Goal: Information Seeking & Learning: Learn about a topic

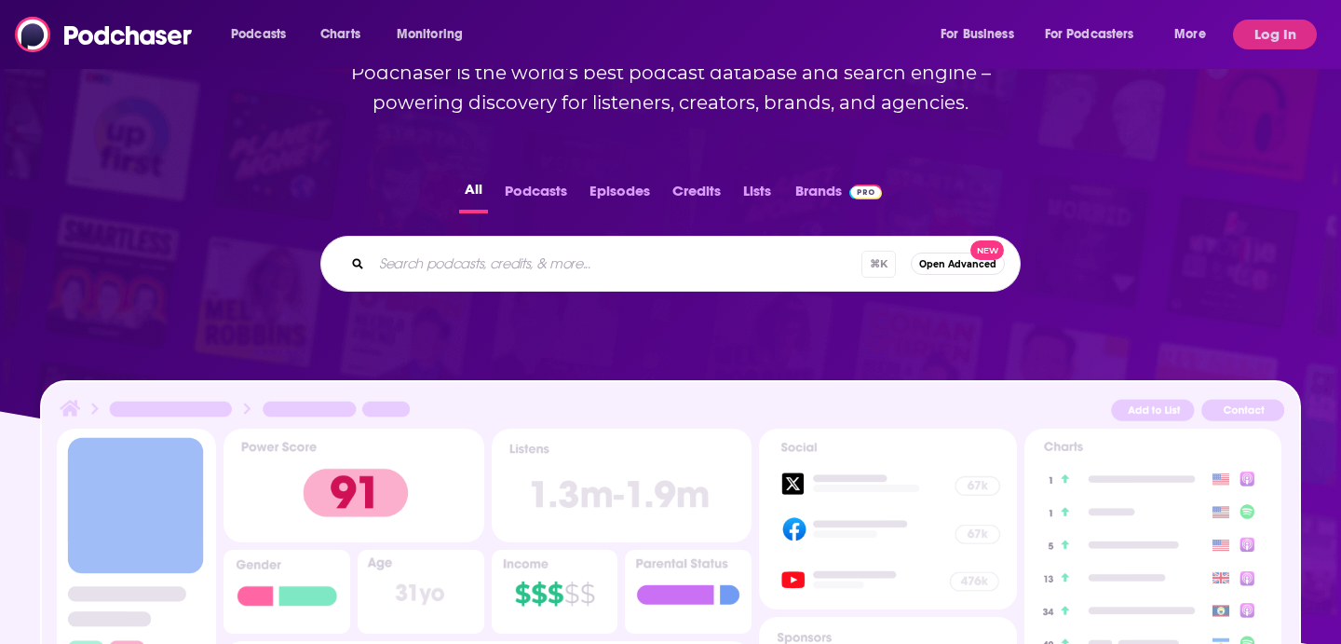
scroll to position [71, 0]
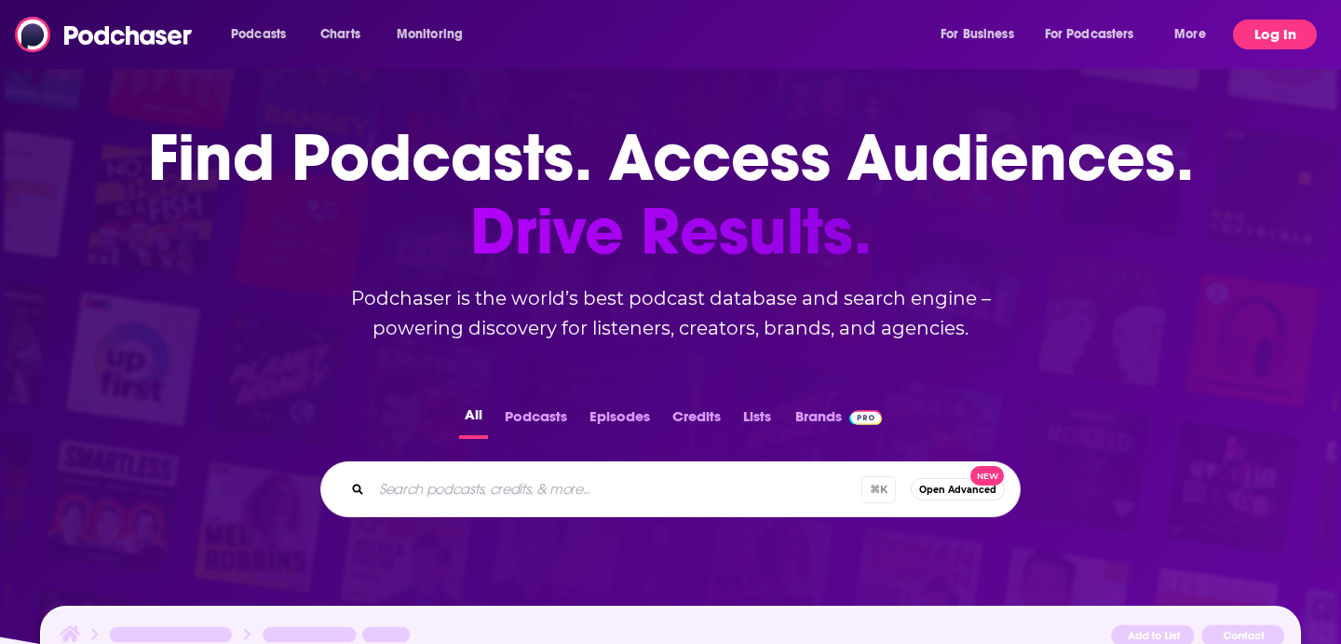
click at [1293, 30] on button "Log In" at bounding box center [1275, 35] width 84 height 30
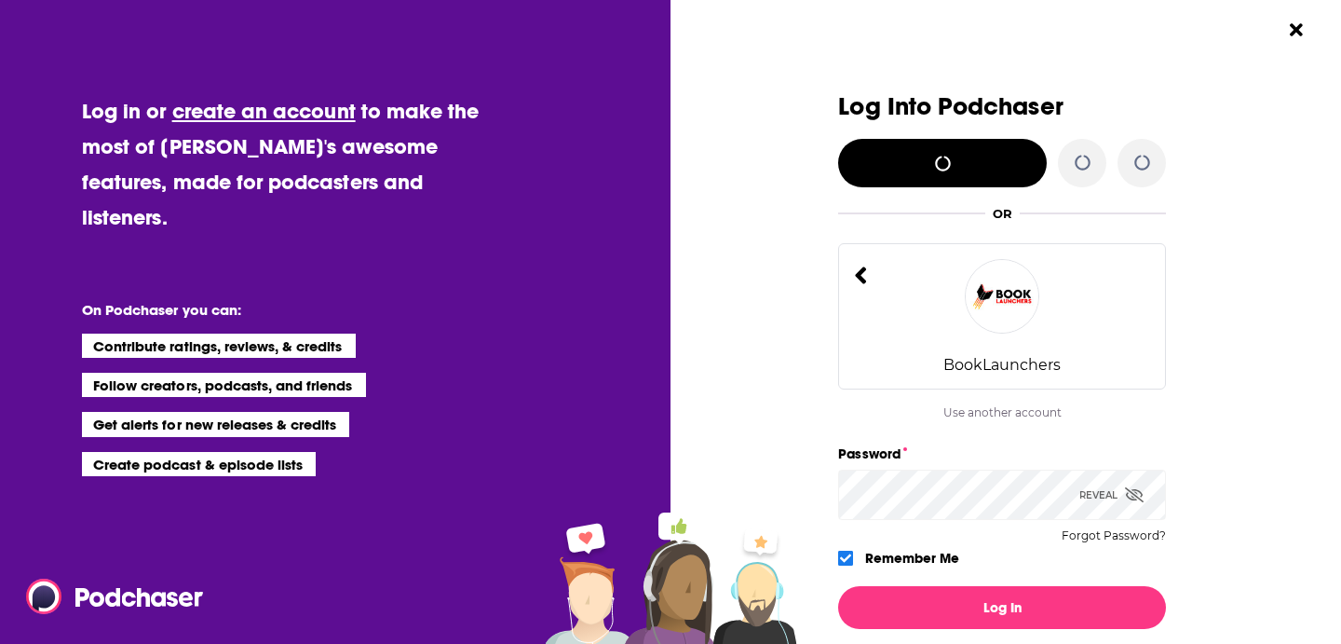
scroll to position [0, 0]
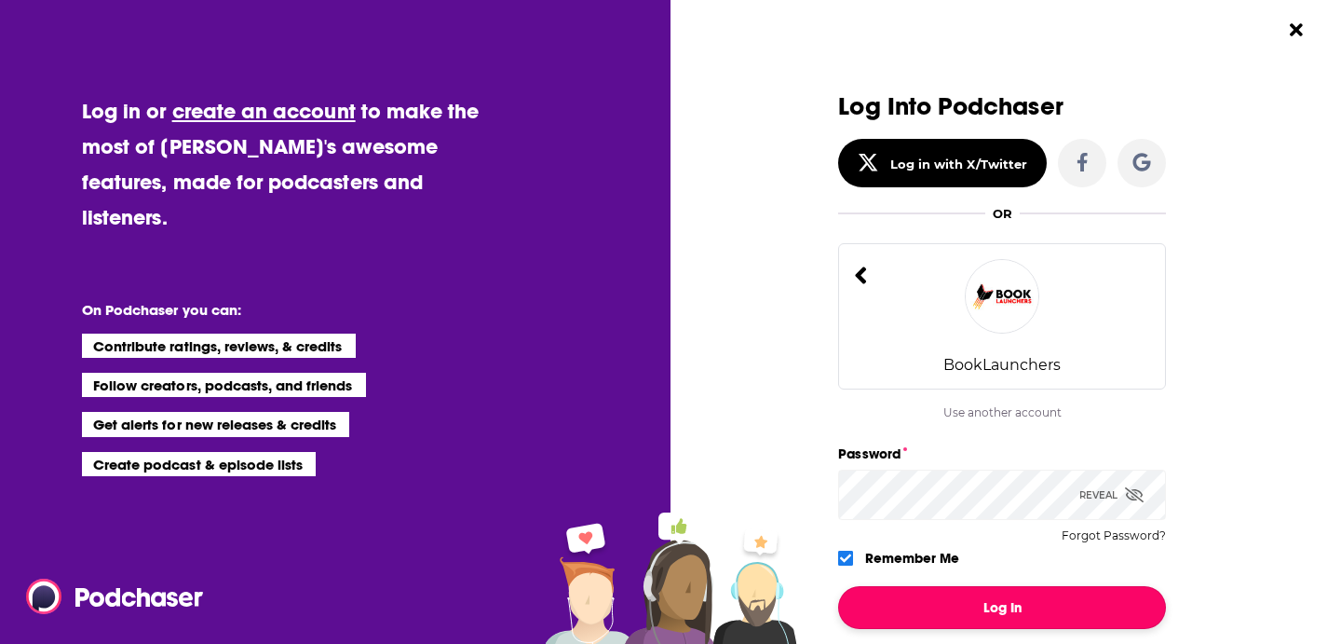
click at [973, 616] on button "Log In" at bounding box center [1002, 607] width 328 height 43
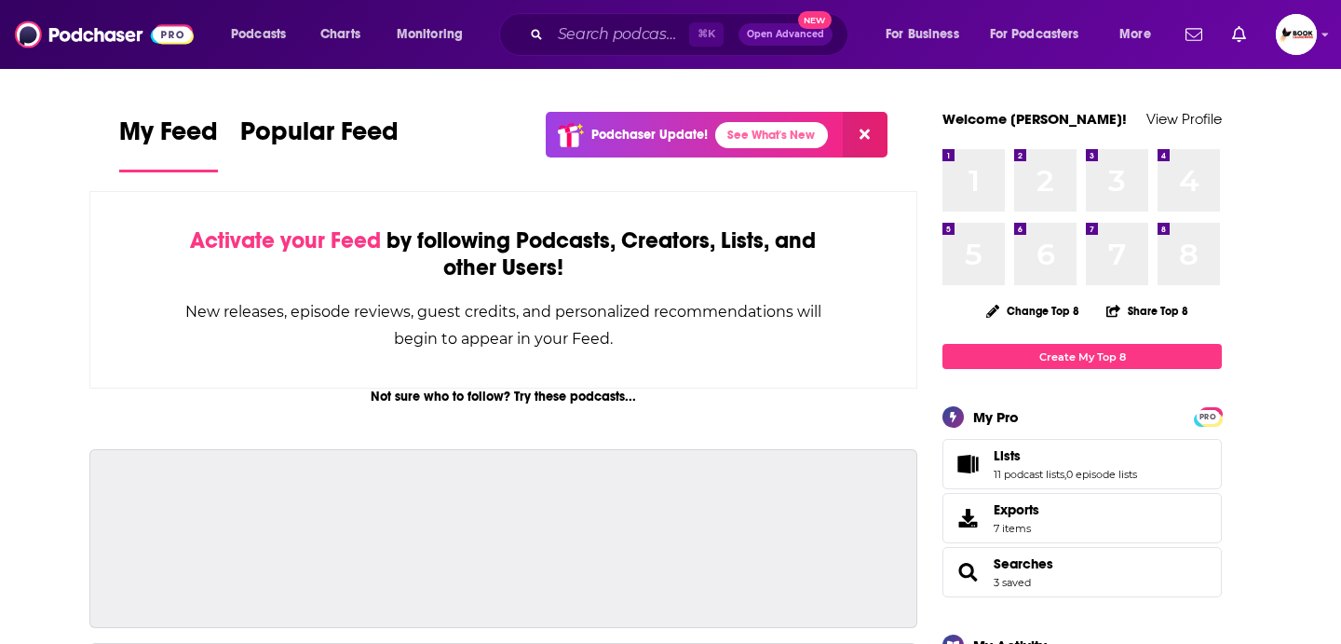
scroll to position [71, 0]
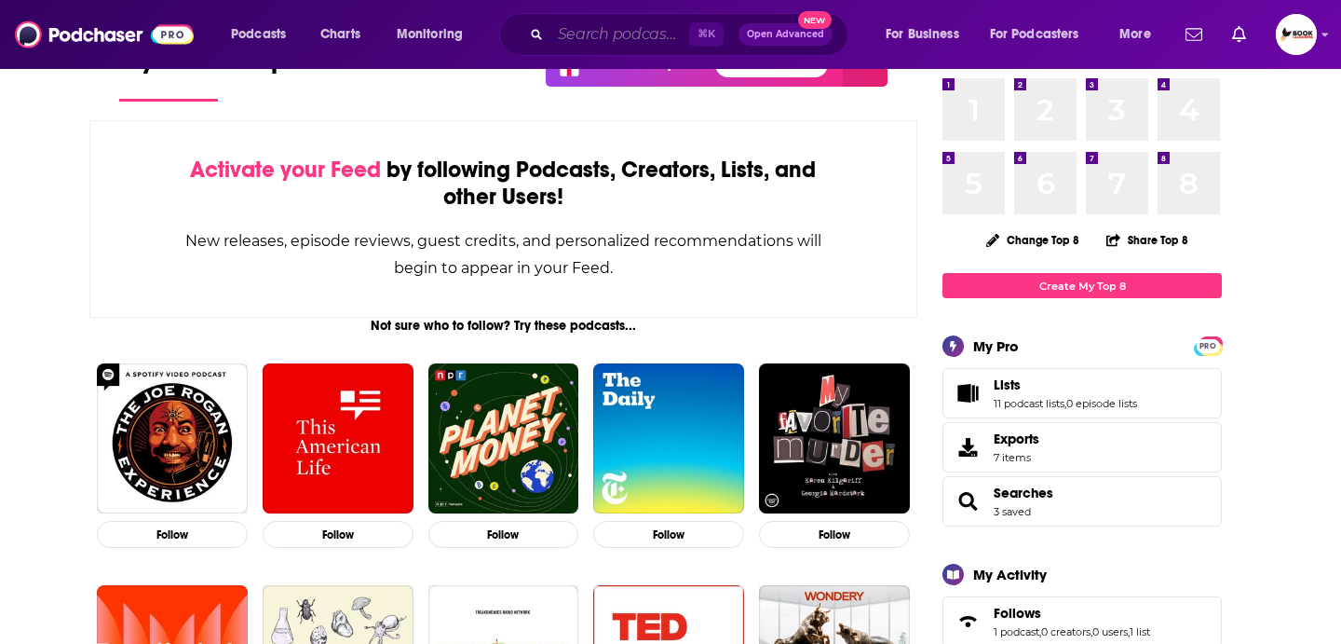
click at [602, 34] on input "Search podcasts, credits, & more..." at bounding box center [619, 35] width 139 height 30
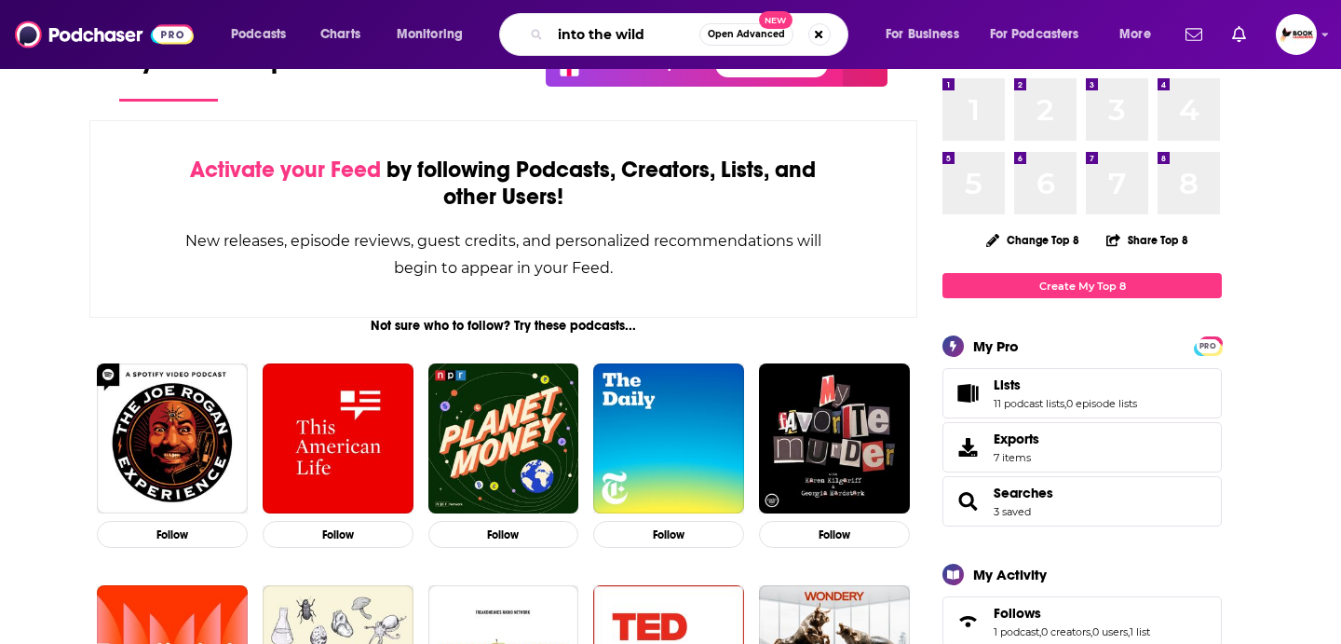
type input "into the wild"
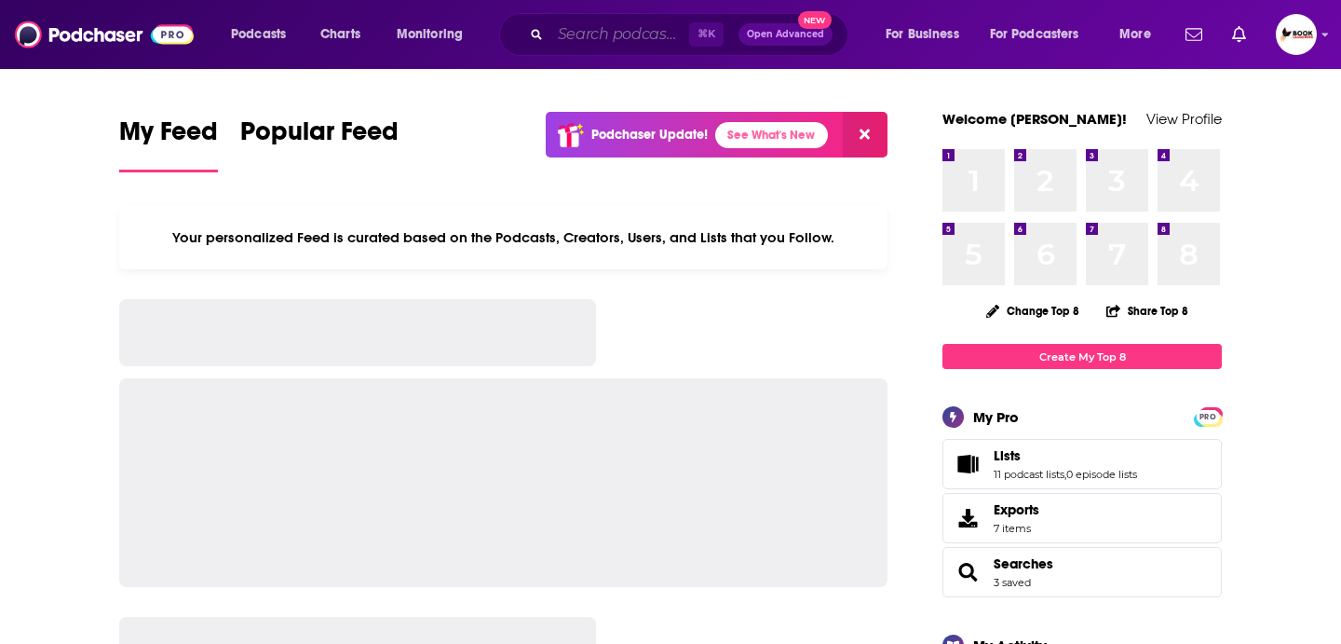
click at [582, 43] on input "Search podcasts, credits, & more..." at bounding box center [619, 35] width 139 height 30
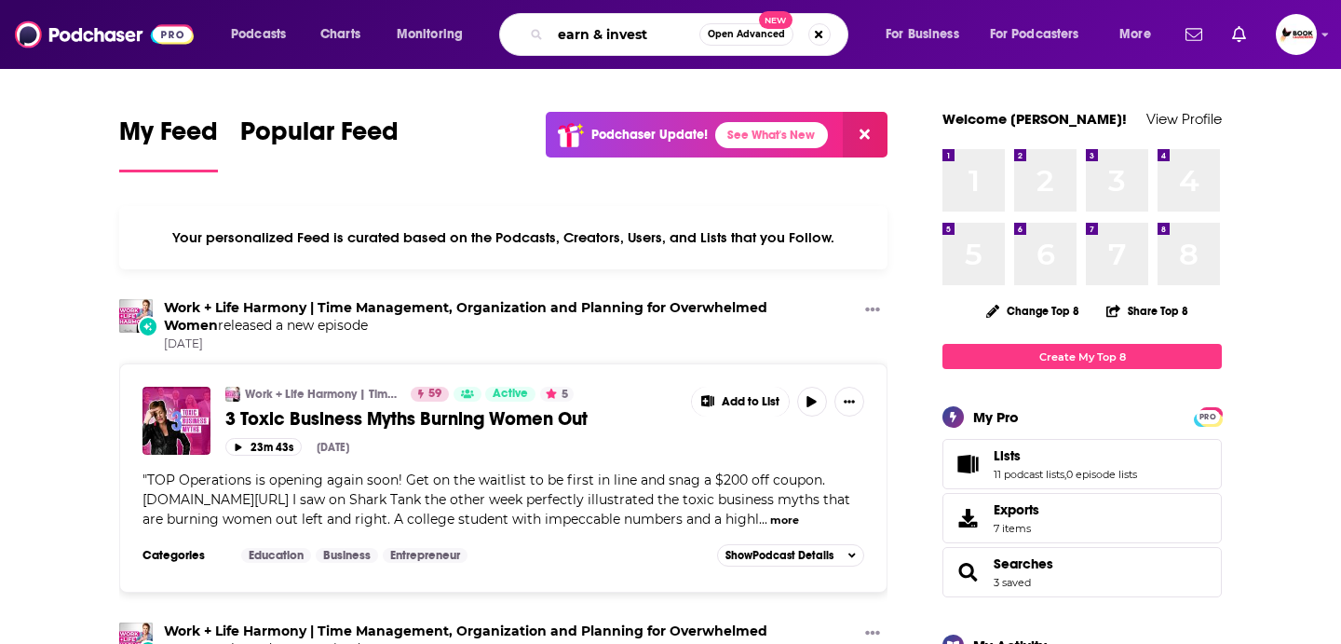
type input "earn & invest"
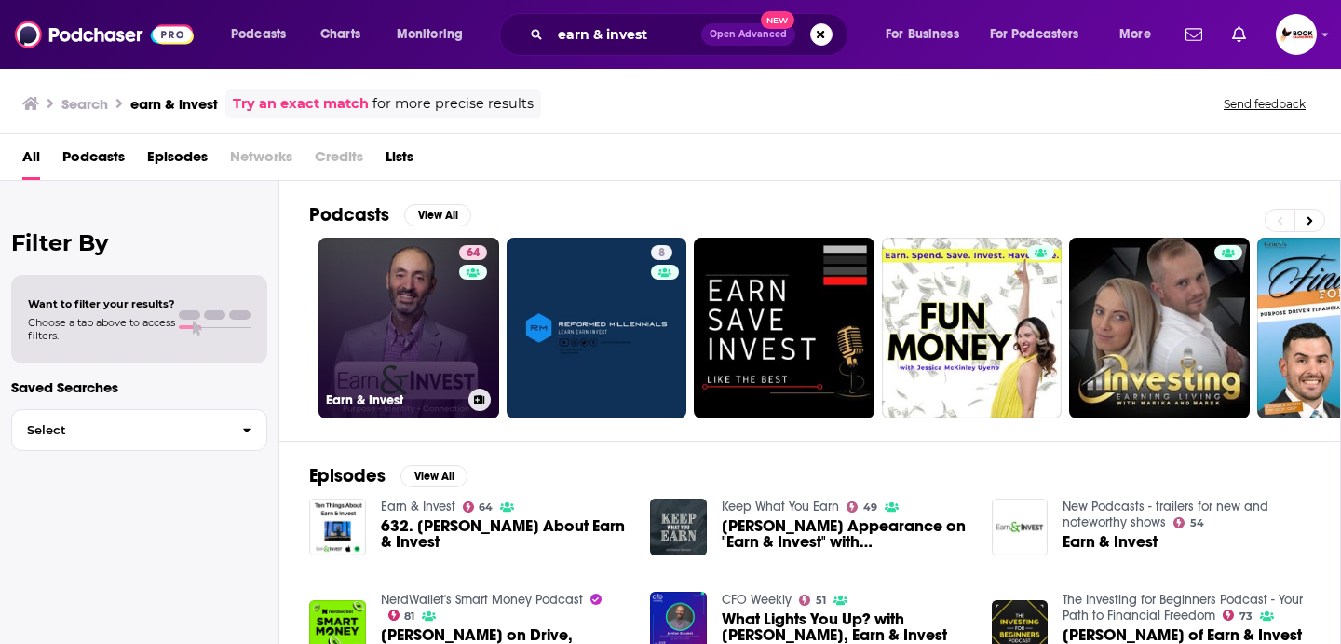
click at [427, 322] on link "64 Earn & Invest" at bounding box center [409, 327] width 181 height 181
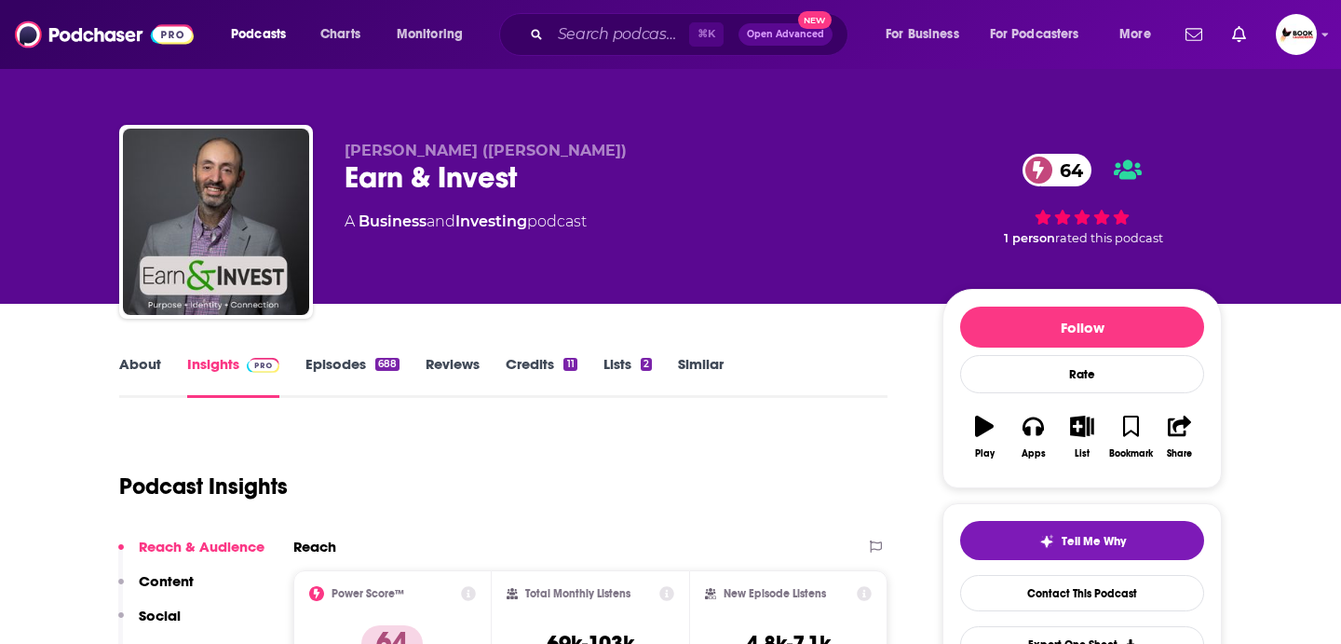
scroll to position [53, 0]
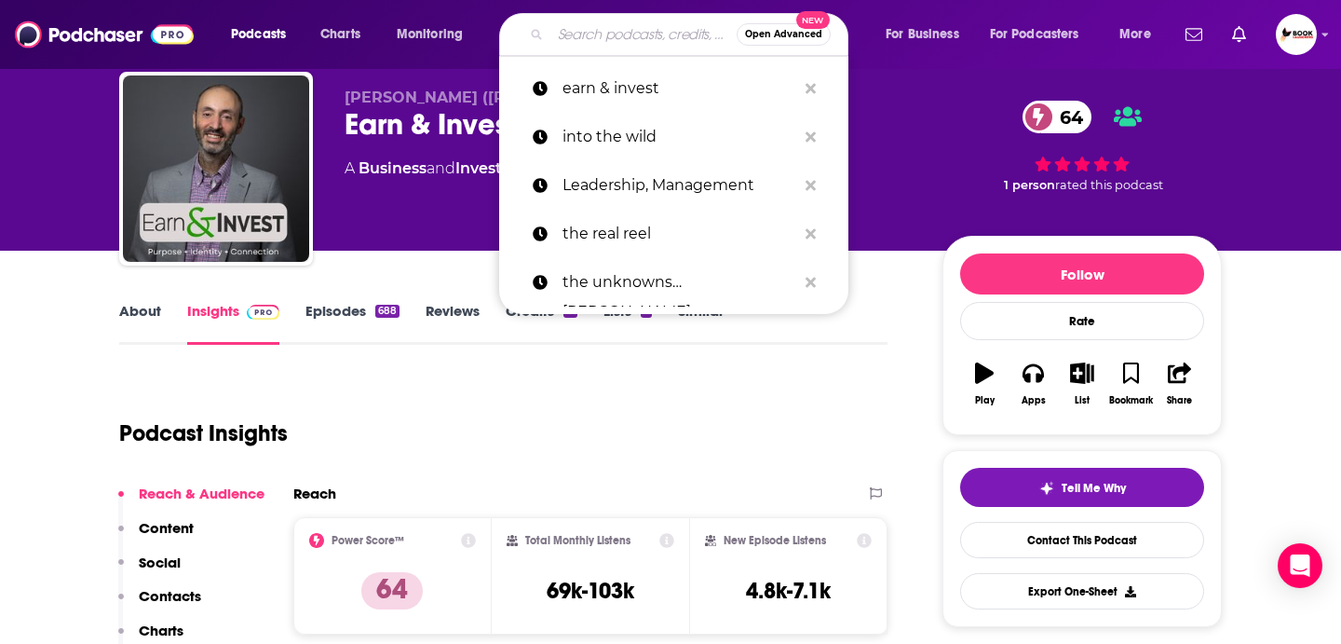
click at [619, 47] on input "Search podcasts, credits, & more..." at bounding box center [643, 35] width 186 height 30
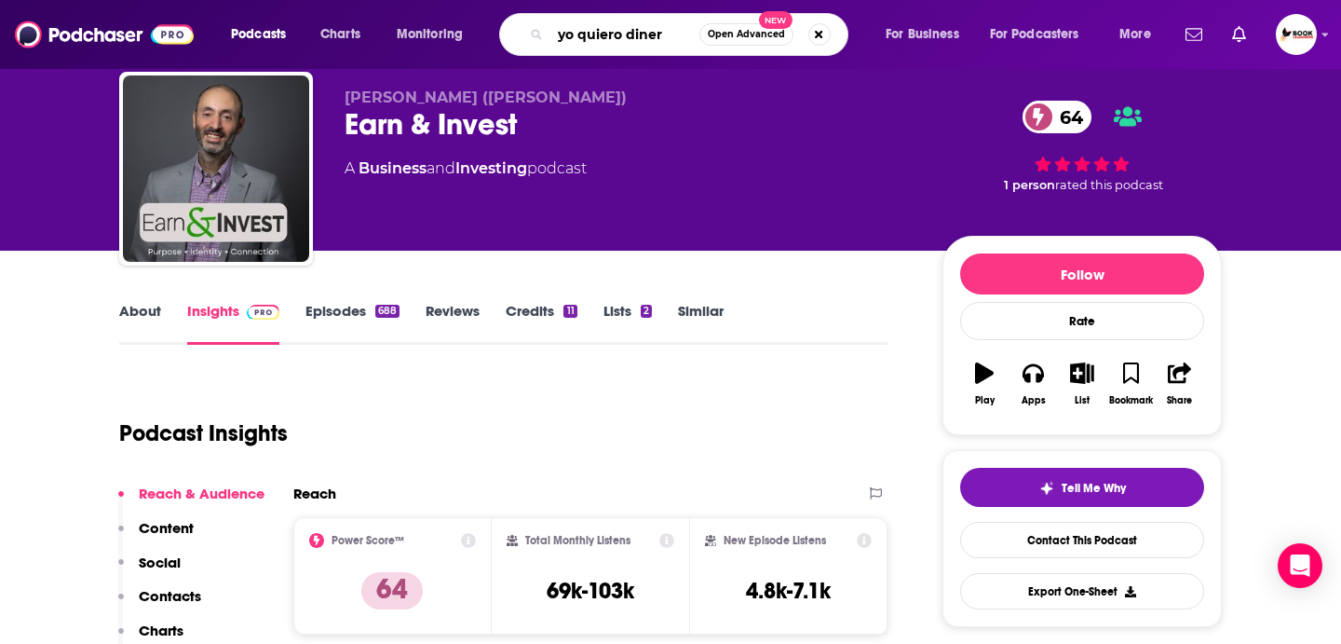
type input "yo quiero dinero"
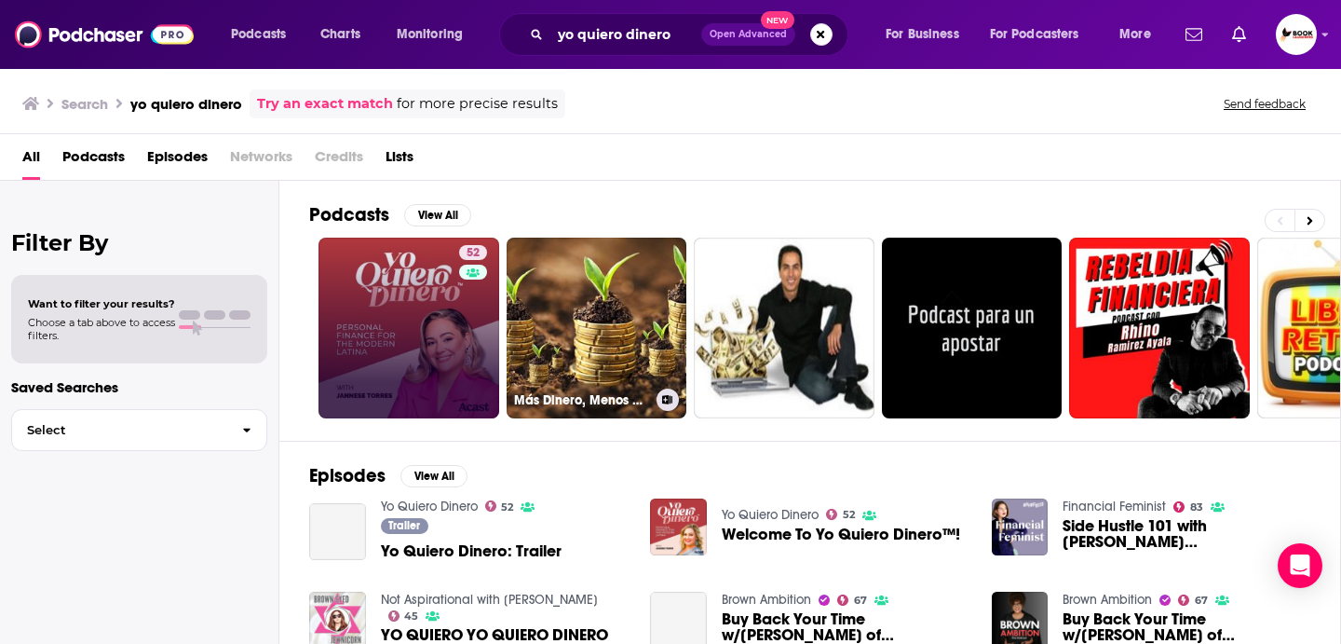
click at [425, 338] on link "52" at bounding box center [409, 327] width 181 height 181
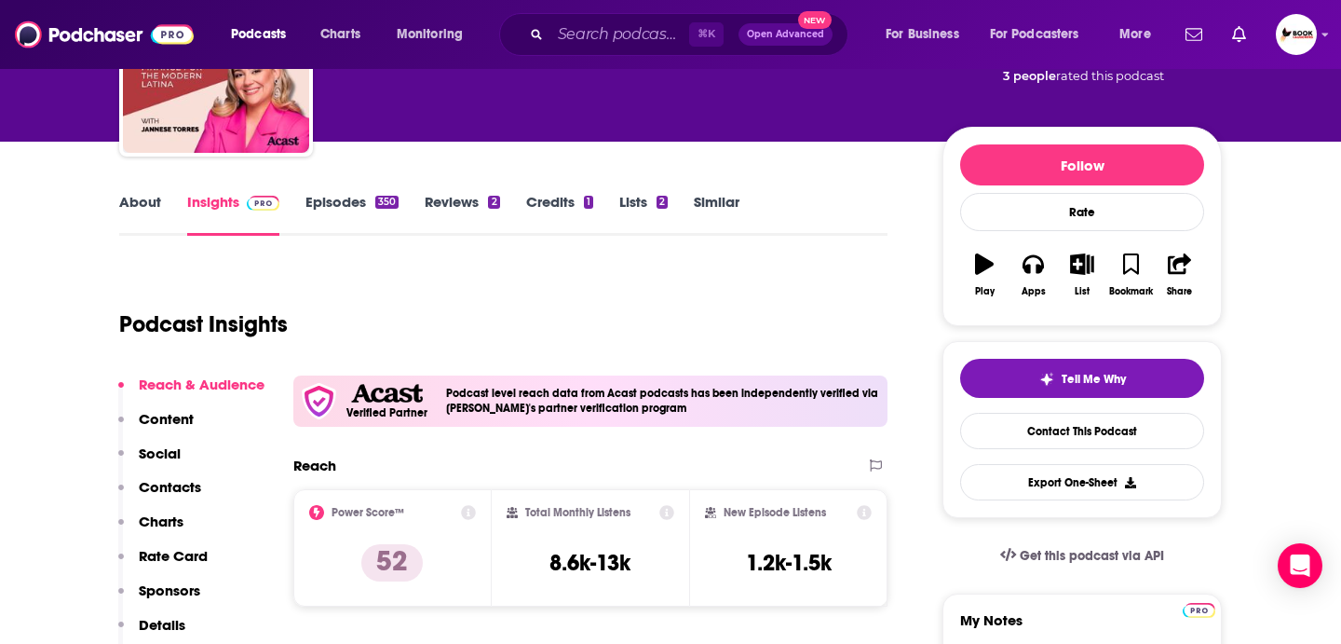
scroll to position [297, 0]
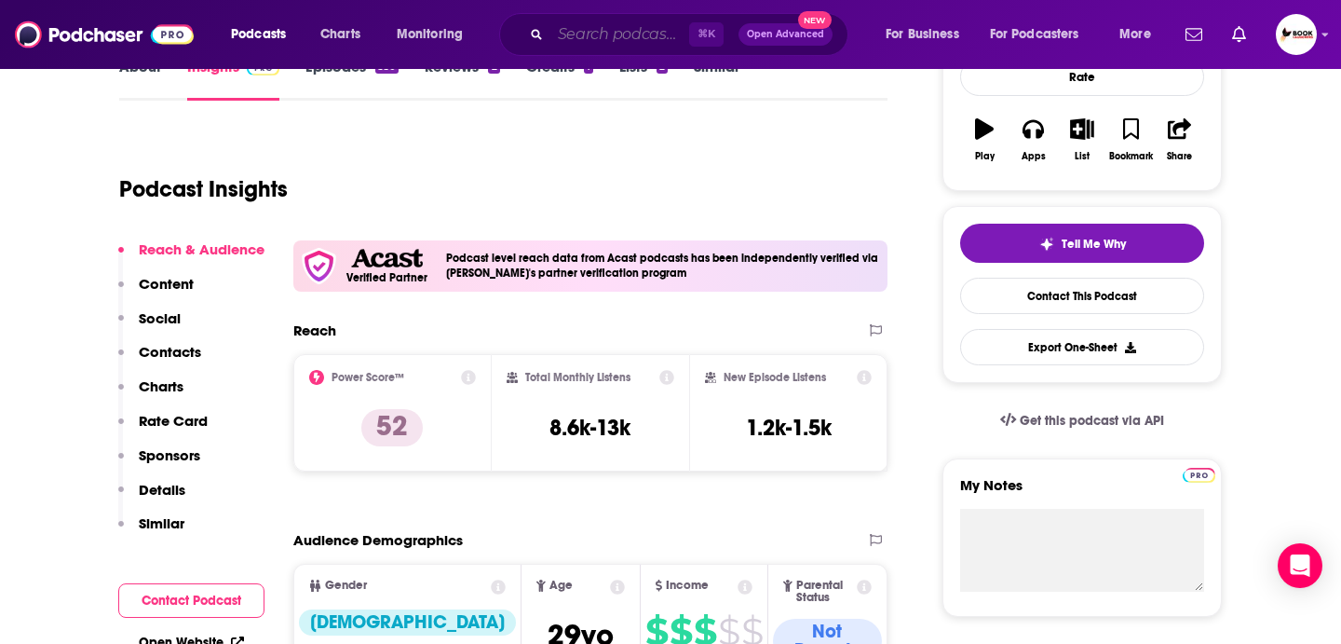
click at [592, 30] on input "Search podcasts, credits, & more..." at bounding box center [619, 35] width 139 height 30
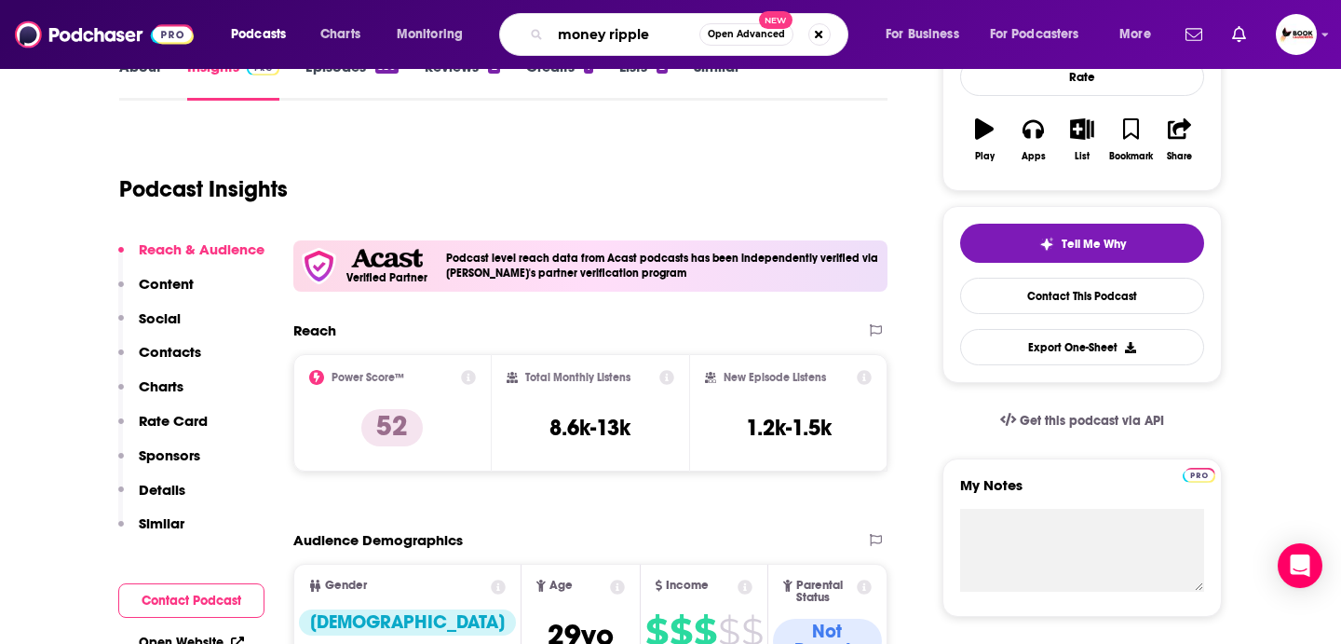
type input "money ripples"
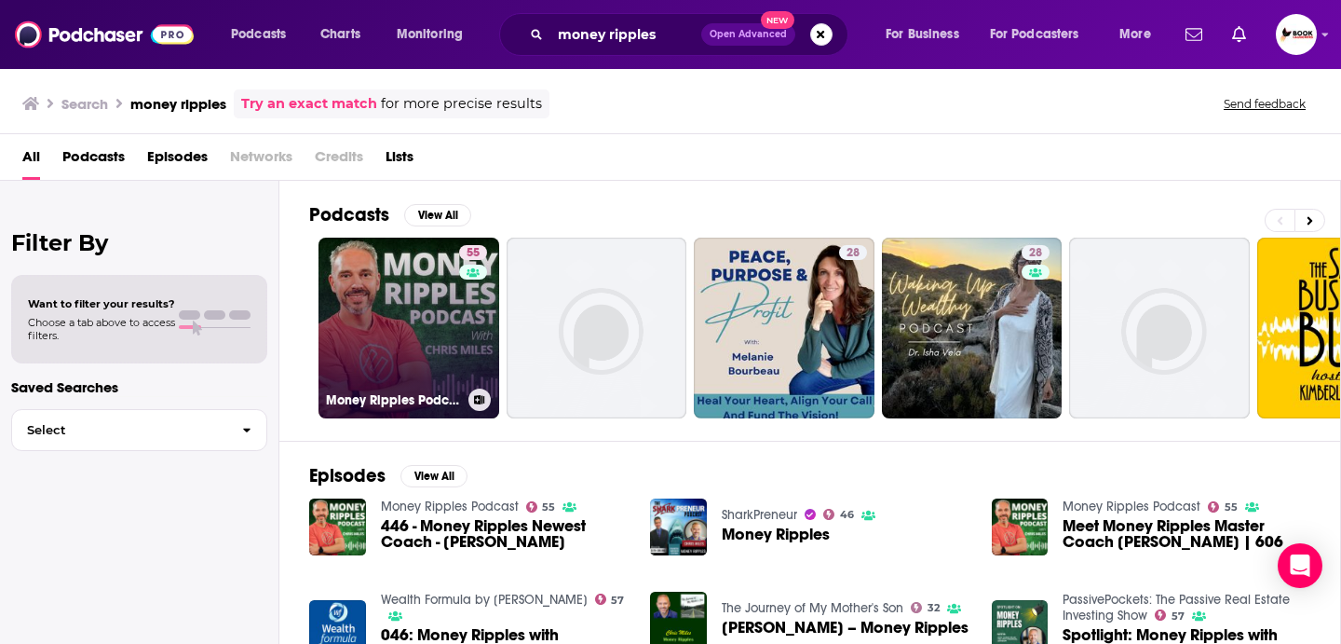
click at [382, 325] on link "55 Money Ripples Podcast" at bounding box center [409, 327] width 181 height 181
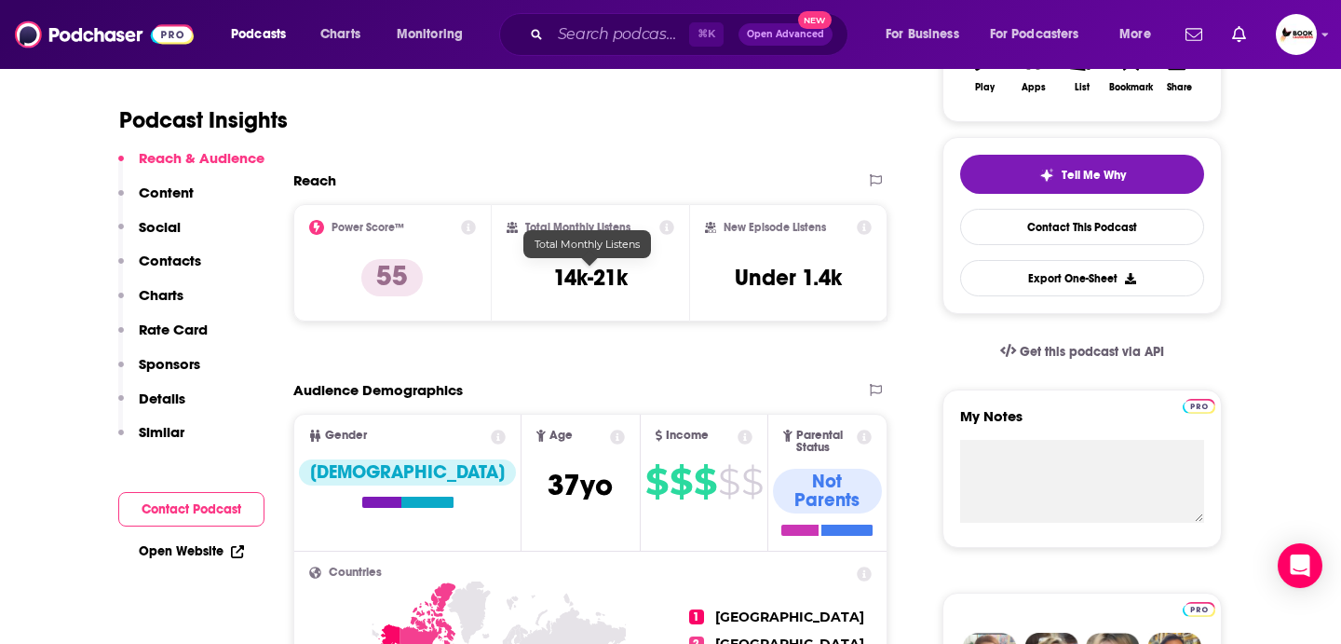
scroll to position [377, 0]
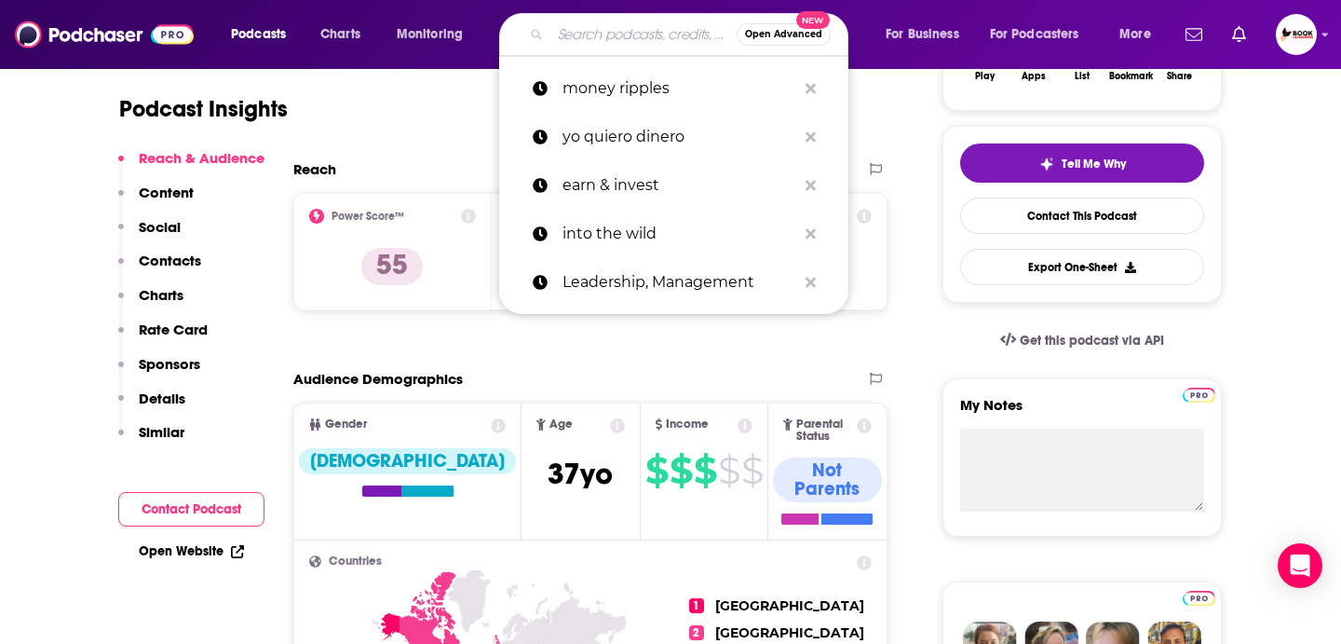
click at [609, 30] on input "Search podcasts, credits, & more..." at bounding box center [643, 35] width 186 height 30
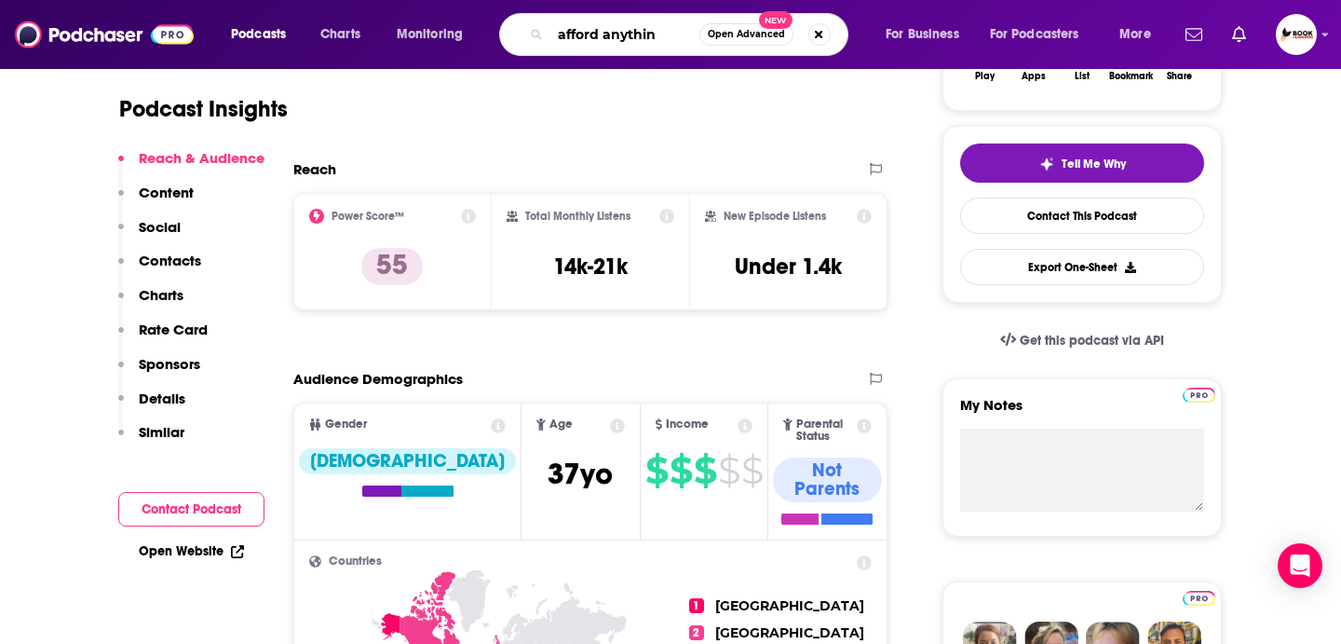
type input "afford anything"
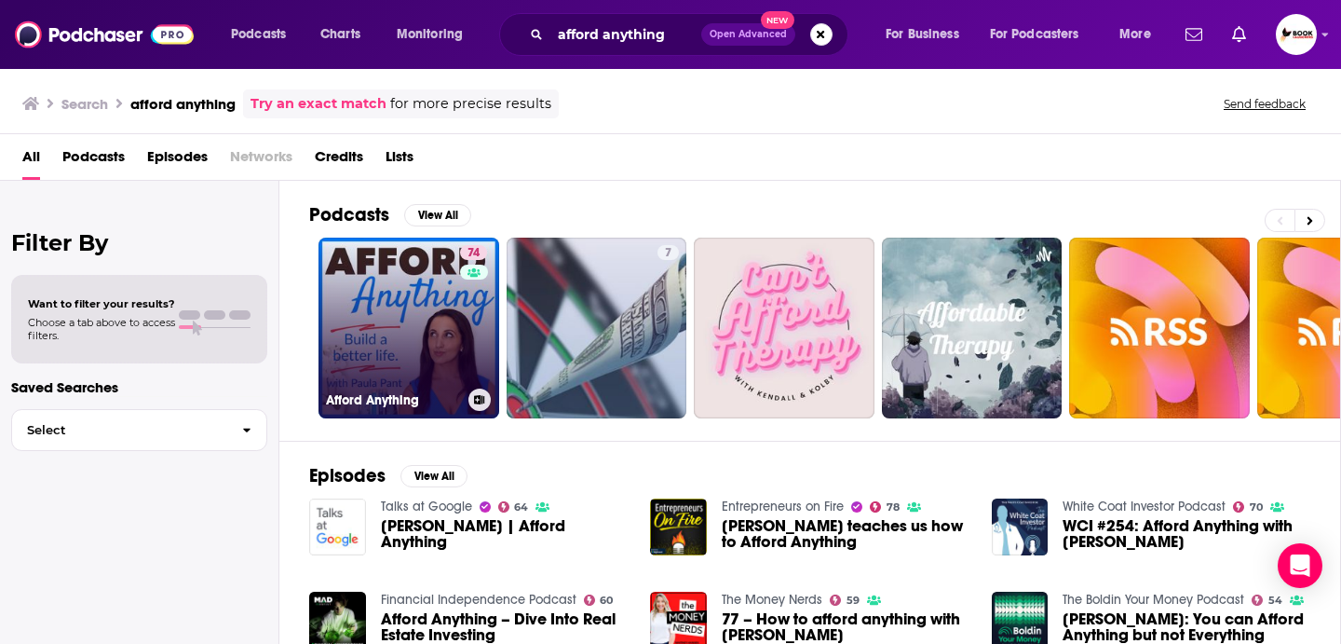
click at [440, 304] on link "74 Afford Anything" at bounding box center [409, 327] width 181 height 181
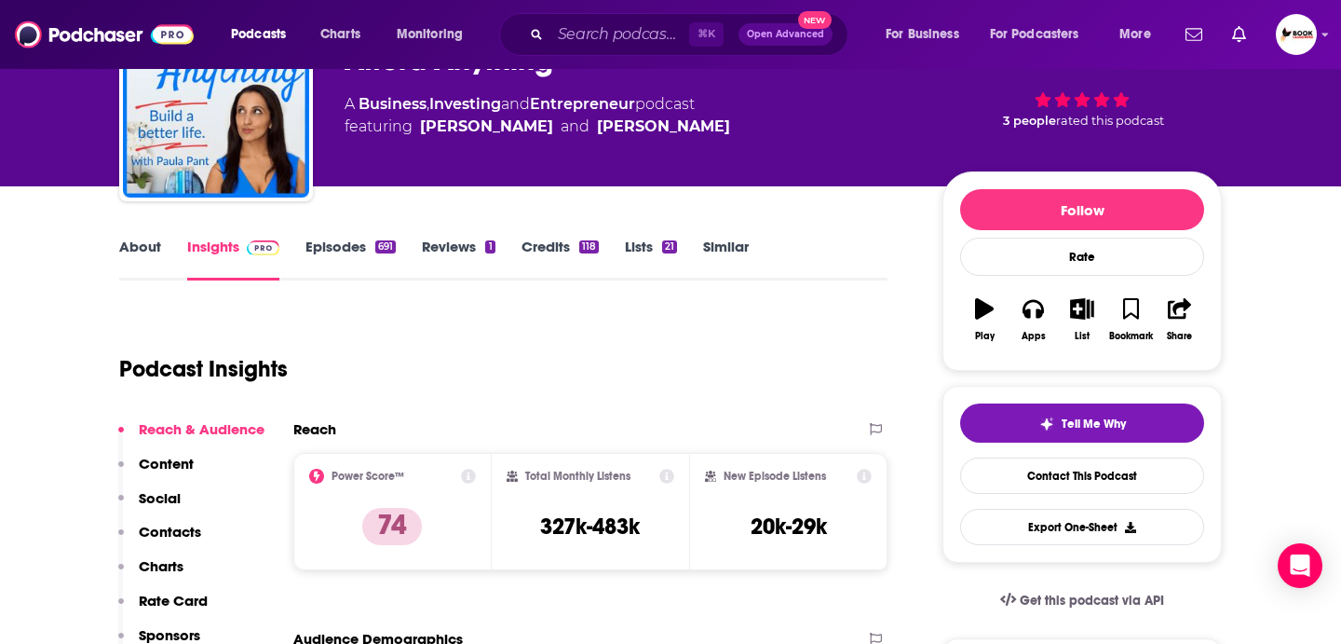
scroll to position [115, 0]
